Goal: Communication & Community: Answer question/provide support

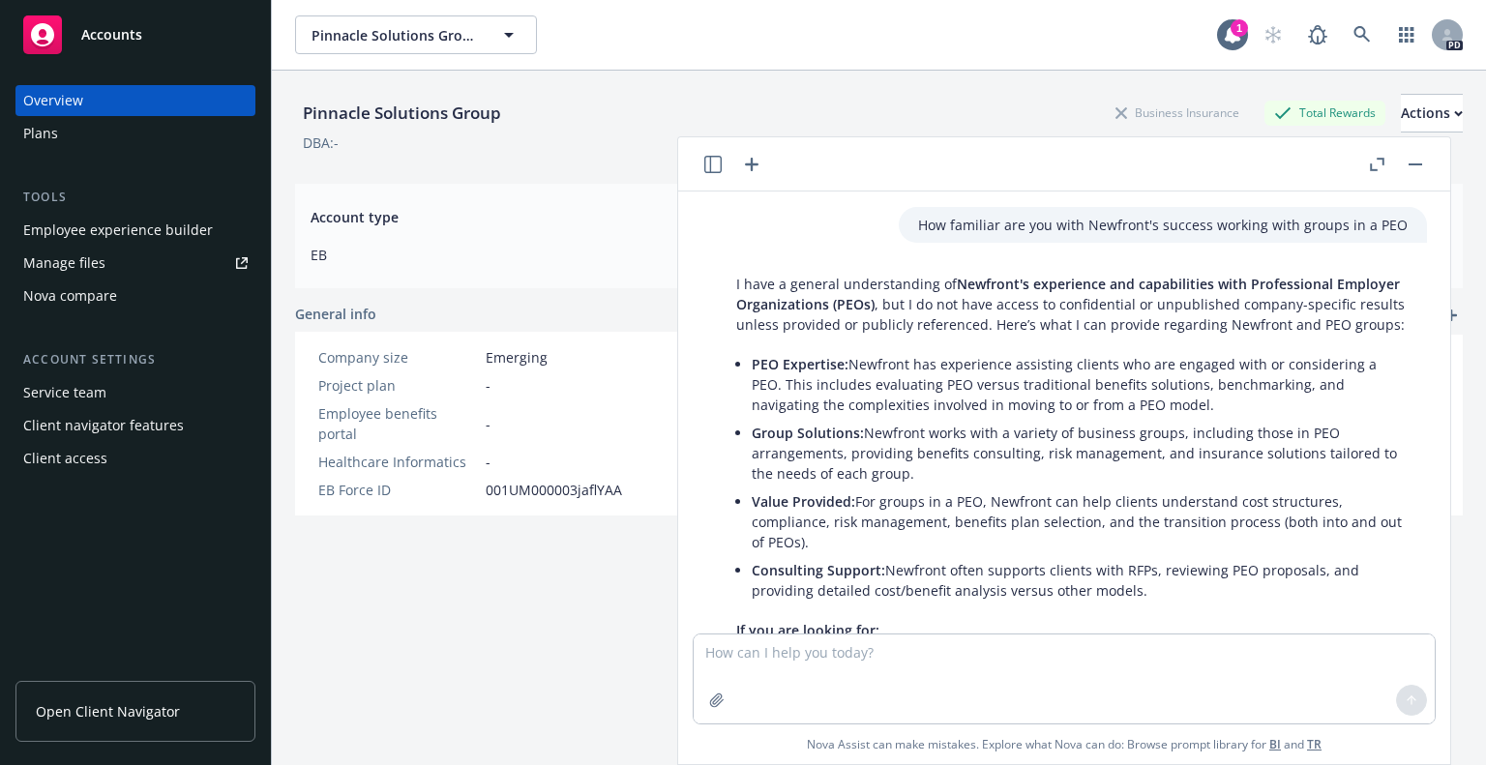
scroll to position [799, 0]
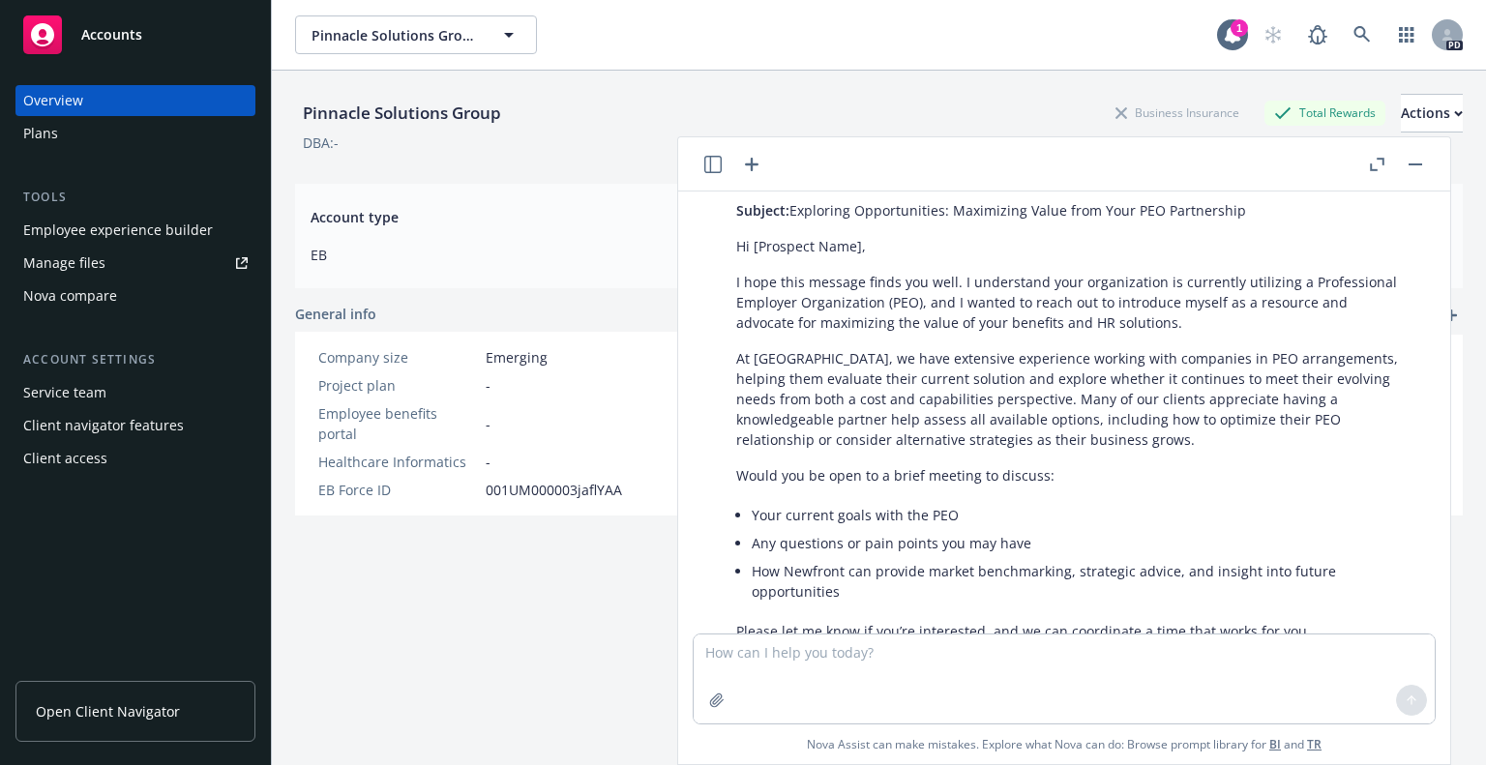
type textarea "L ipsu dolor sit am Consec. Adipiscin, eli seddoeiu temp i utl-etdoloremagna al…"
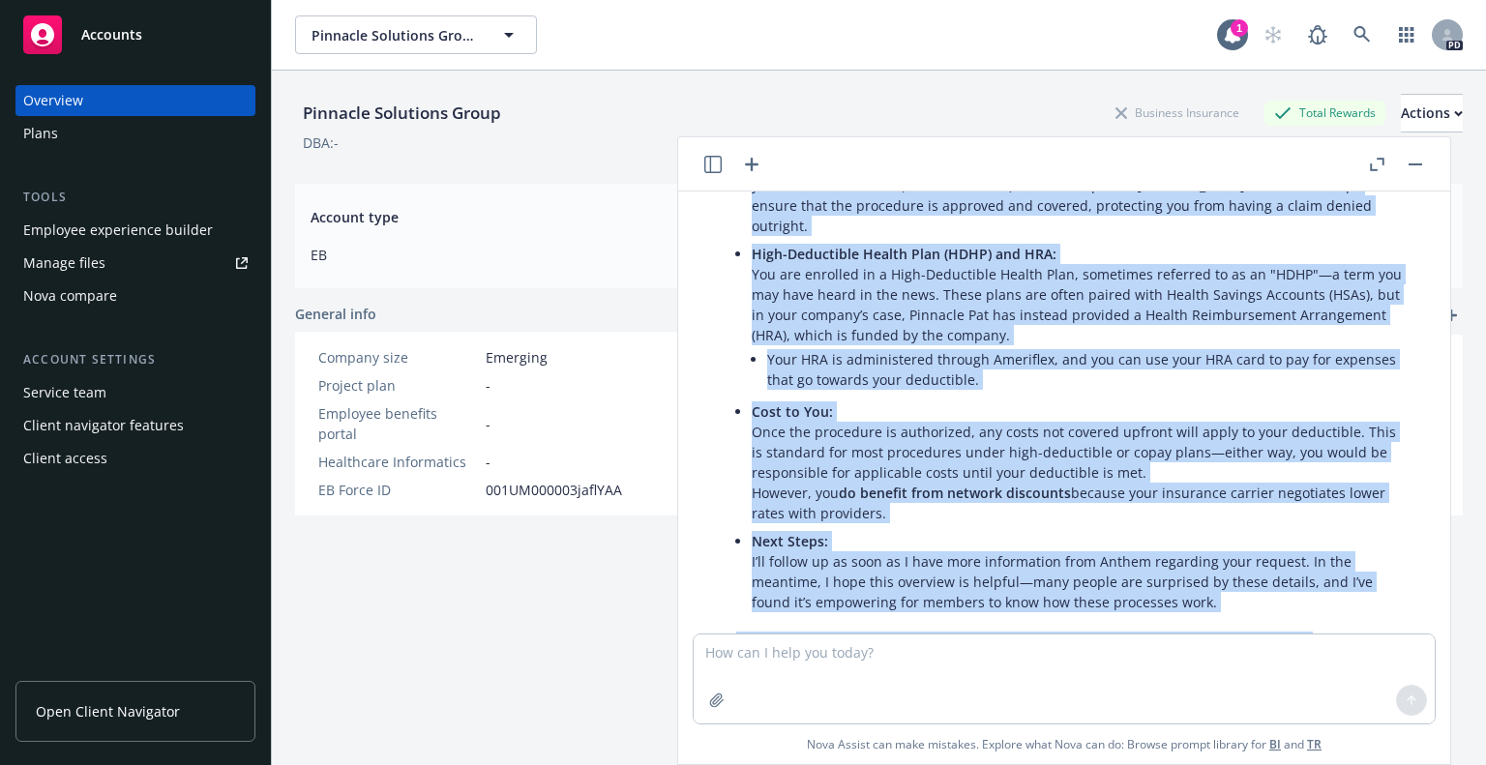
scroll to position [2194, 0]
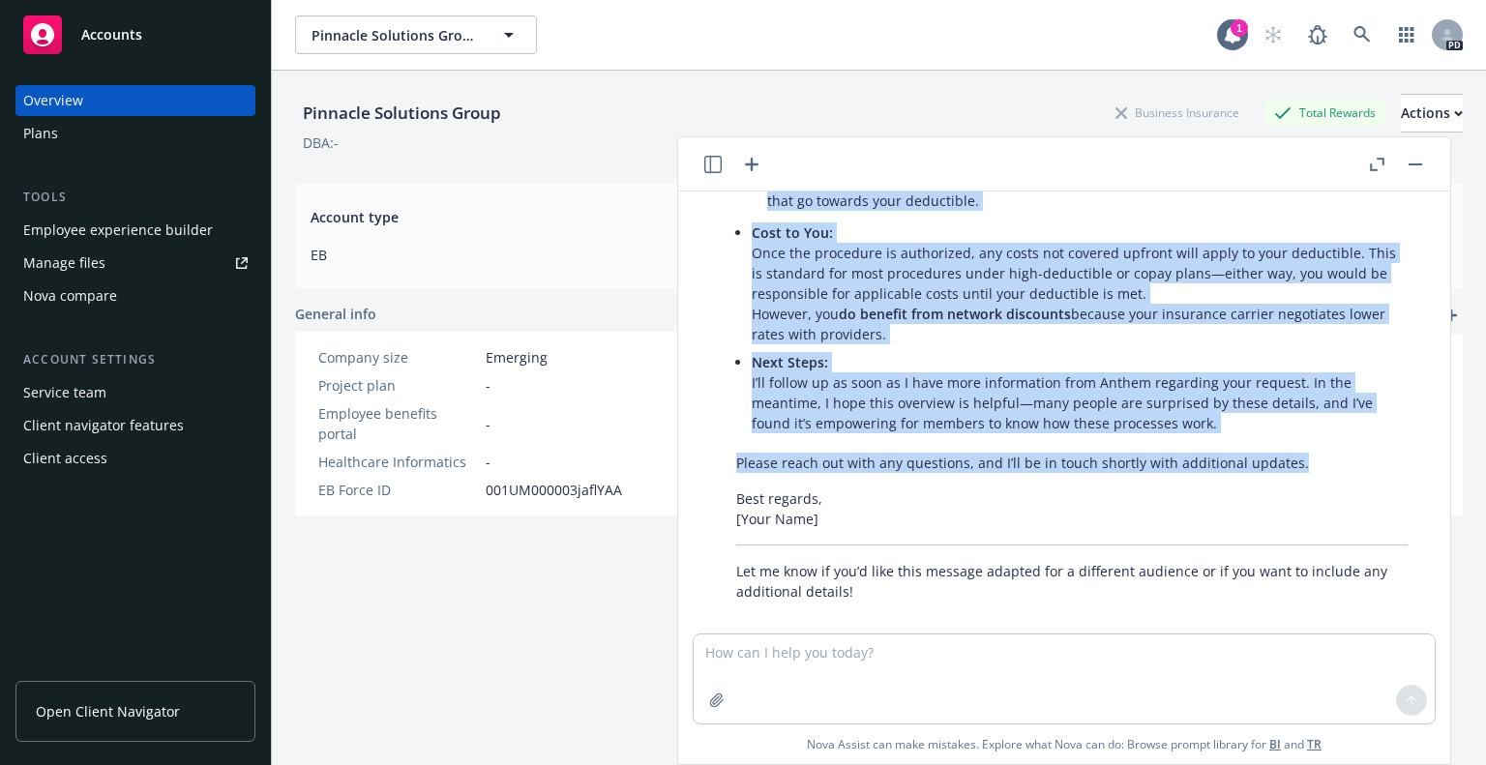
drag, startPoint x: 725, startPoint y: 298, endPoint x: 1309, endPoint y: 434, distance: 599.9
click at [1309, 434] on div "Here’s a polished and professional version of your message, clarifying the key …" at bounding box center [1072, 223] width 710 height 774
copy div "Lorem ips dol sita consecte ad E sedd ei temp incidid. U labore et dolor magn a…"
